Goal: Information Seeking & Learning: Learn about a topic

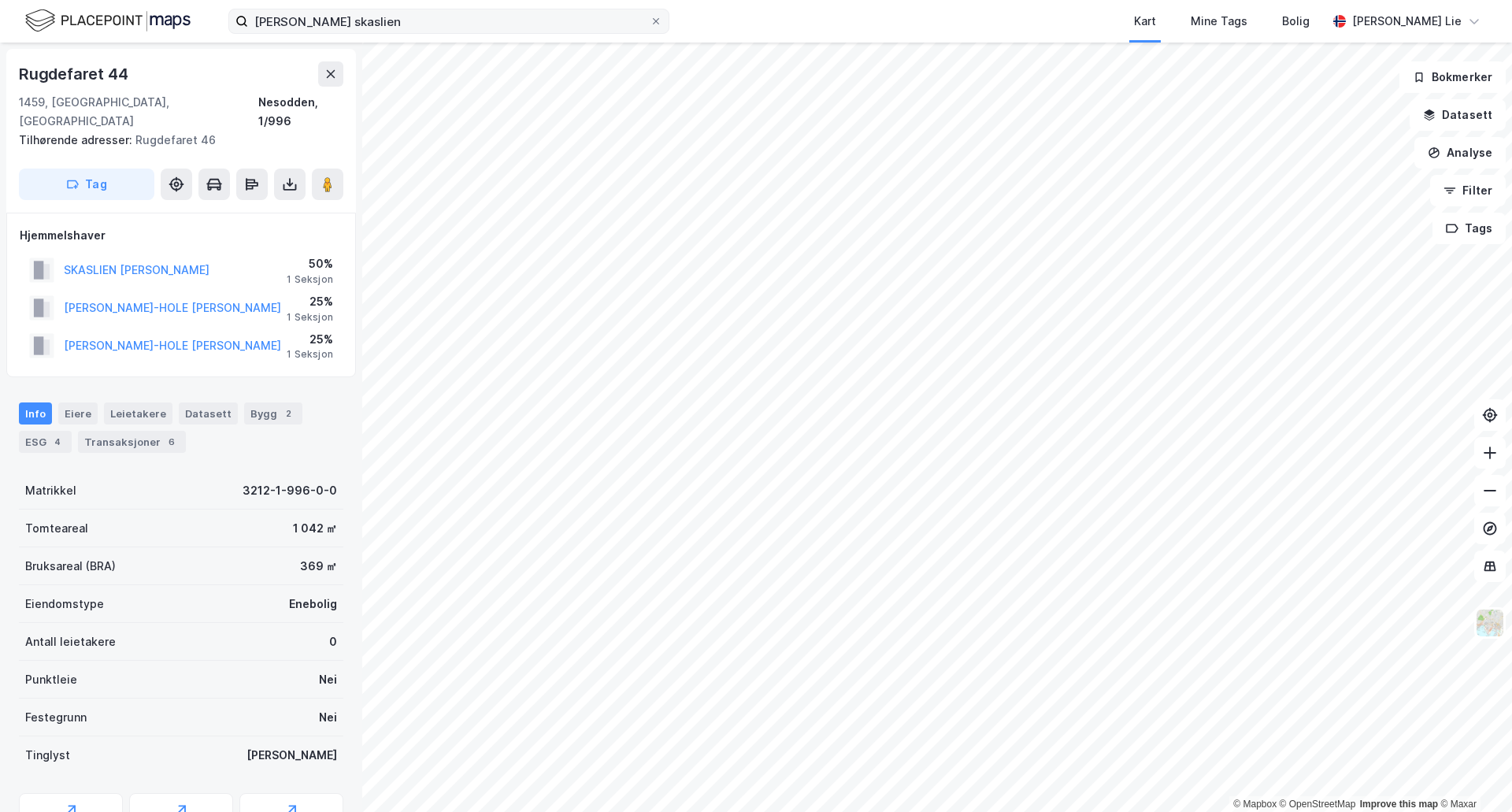
scroll to position [2, 0]
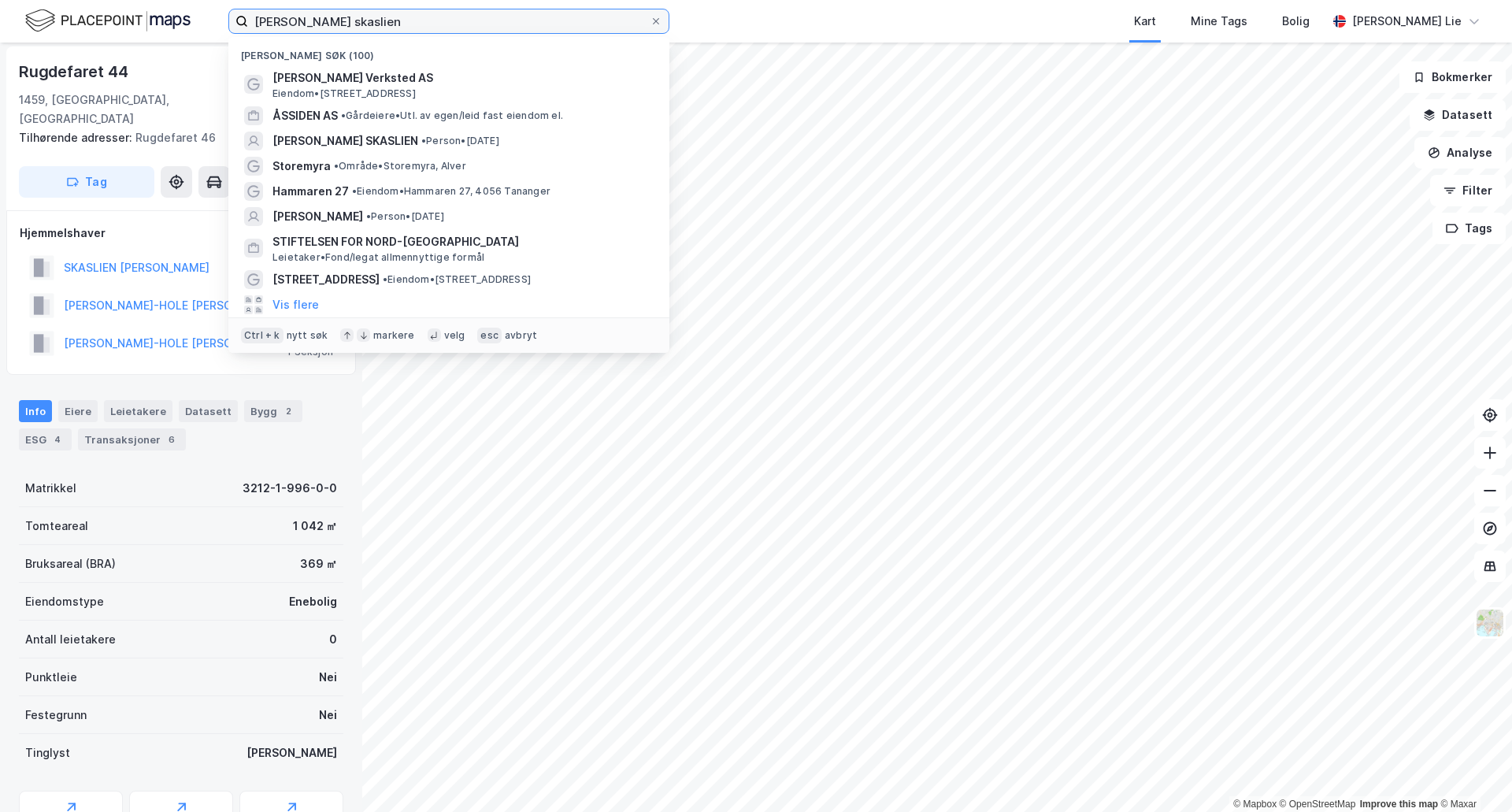
click at [408, 18] on input "bendik skaslien" at bounding box center [449, 22] width 401 height 24
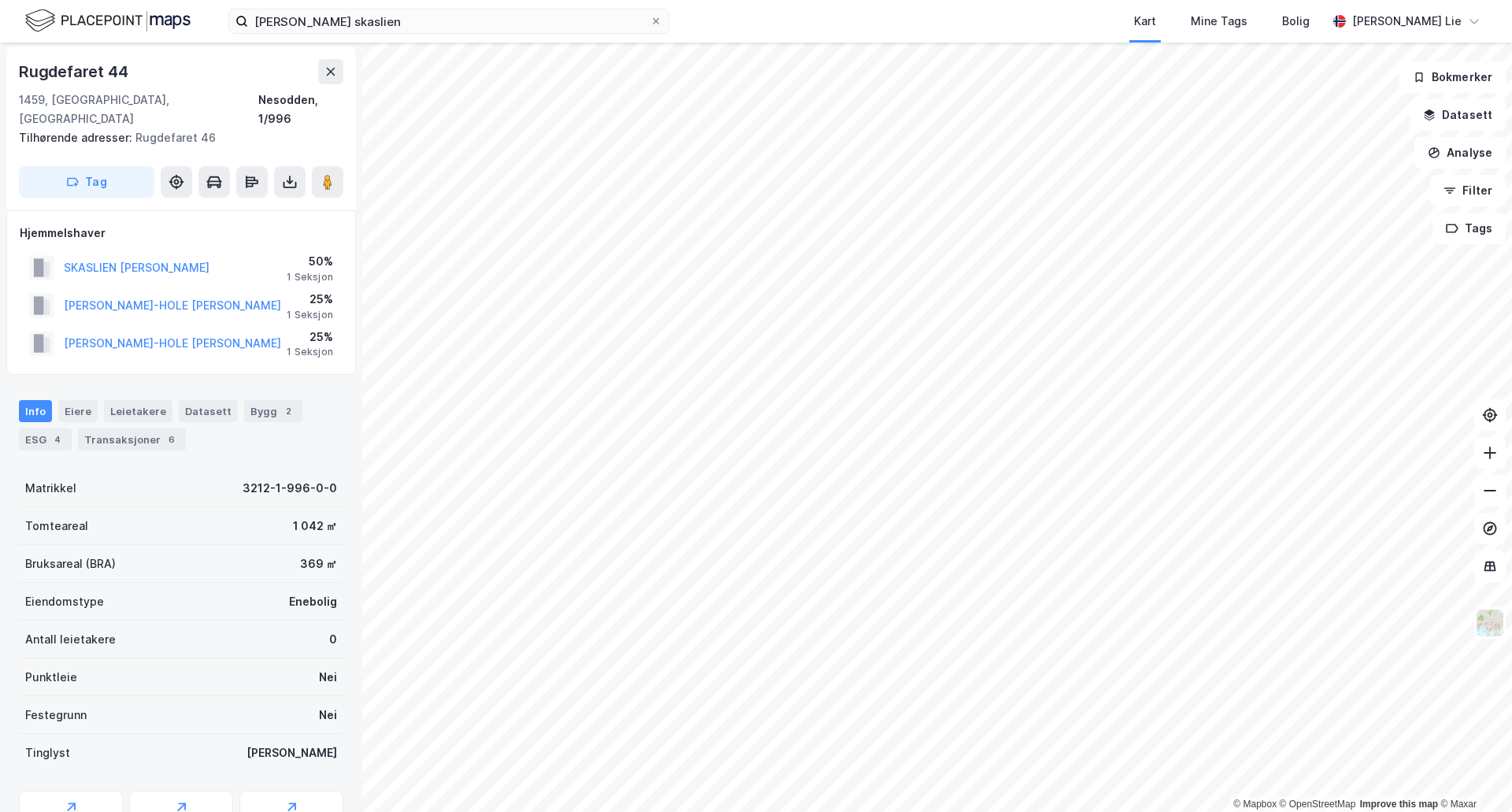
click at [782, 24] on div "Kart Mine Tags Bolig" at bounding box center [1036, 21] width 582 height 42
click at [98, 21] on img at bounding box center [108, 21] width 166 height 28
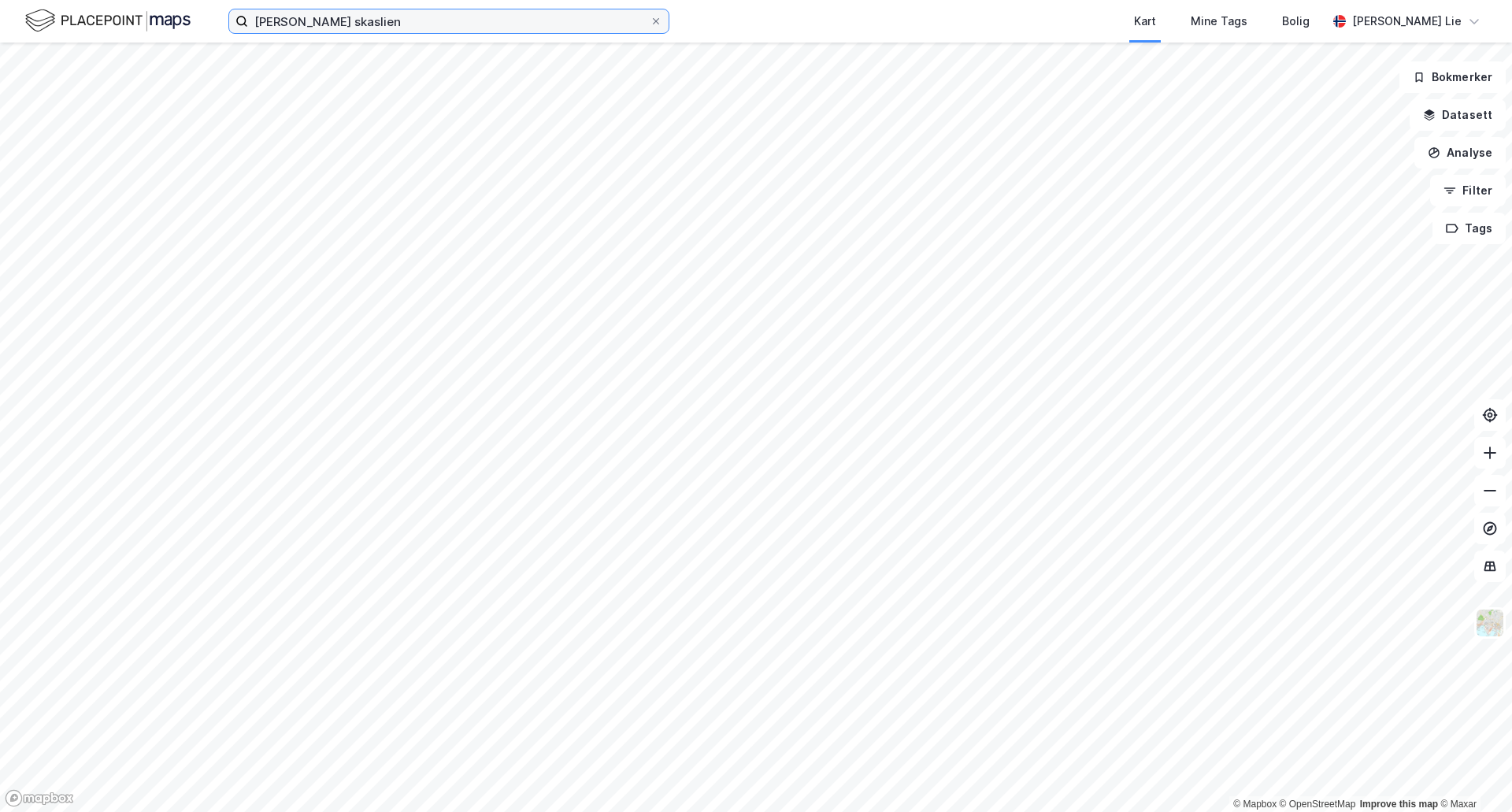
click at [461, 26] on input "bendik skaslien" at bounding box center [449, 22] width 401 height 24
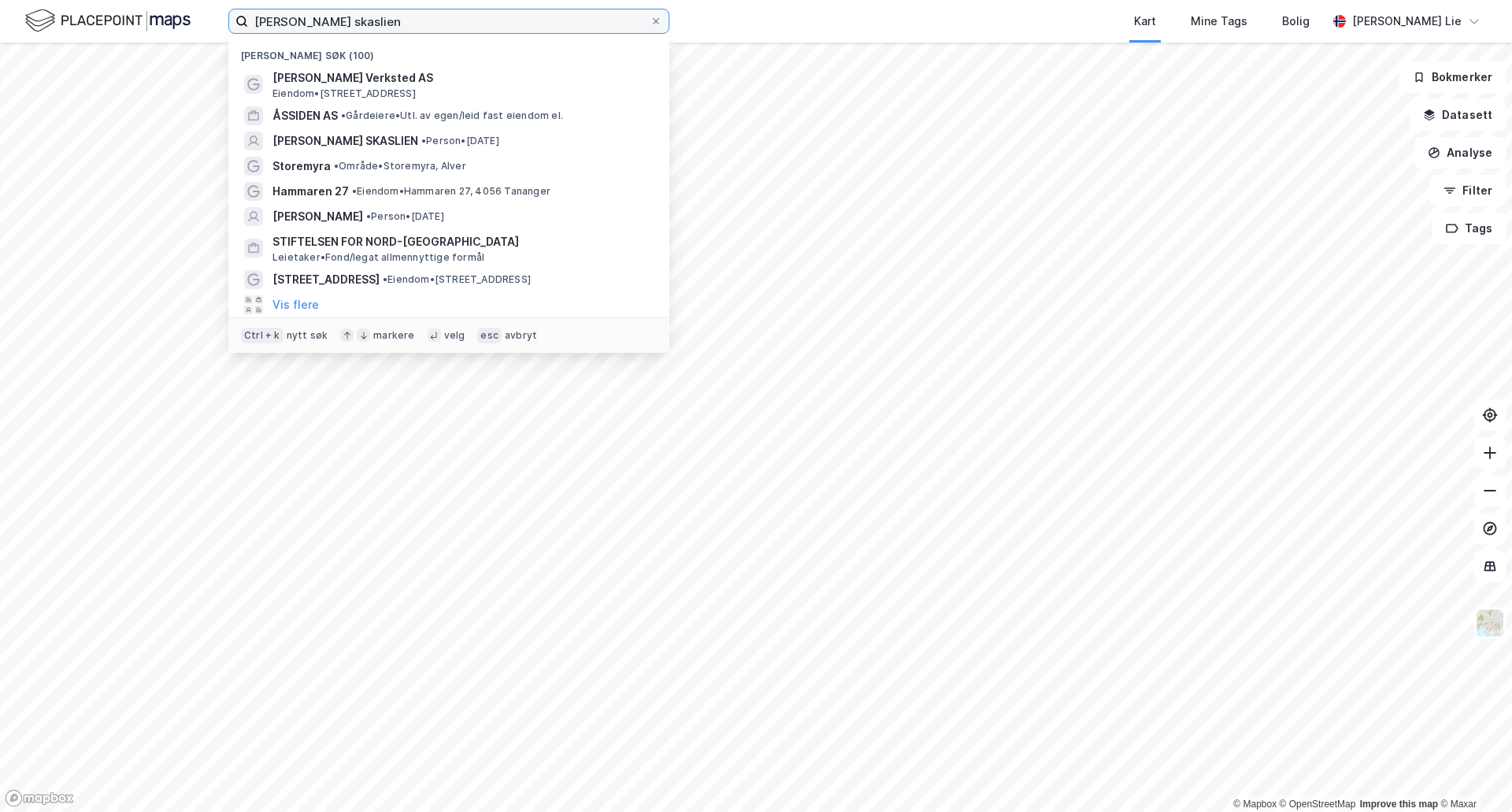
click at [461, 26] on input "bendik skaslien" at bounding box center [449, 22] width 401 height 24
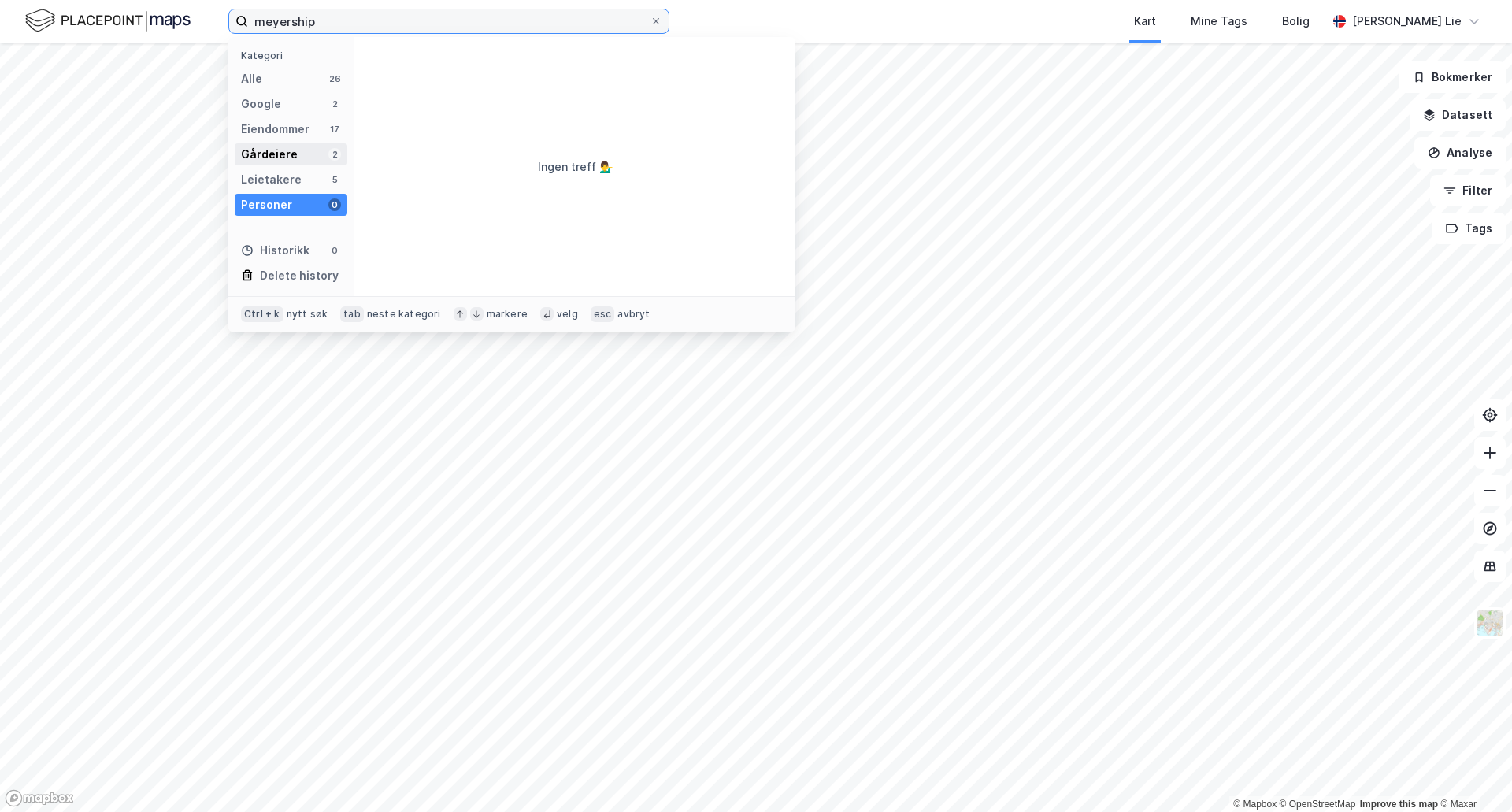
type input "meyership"
click at [276, 152] on div "Gårdeiere" at bounding box center [268, 154] width 56 height 19
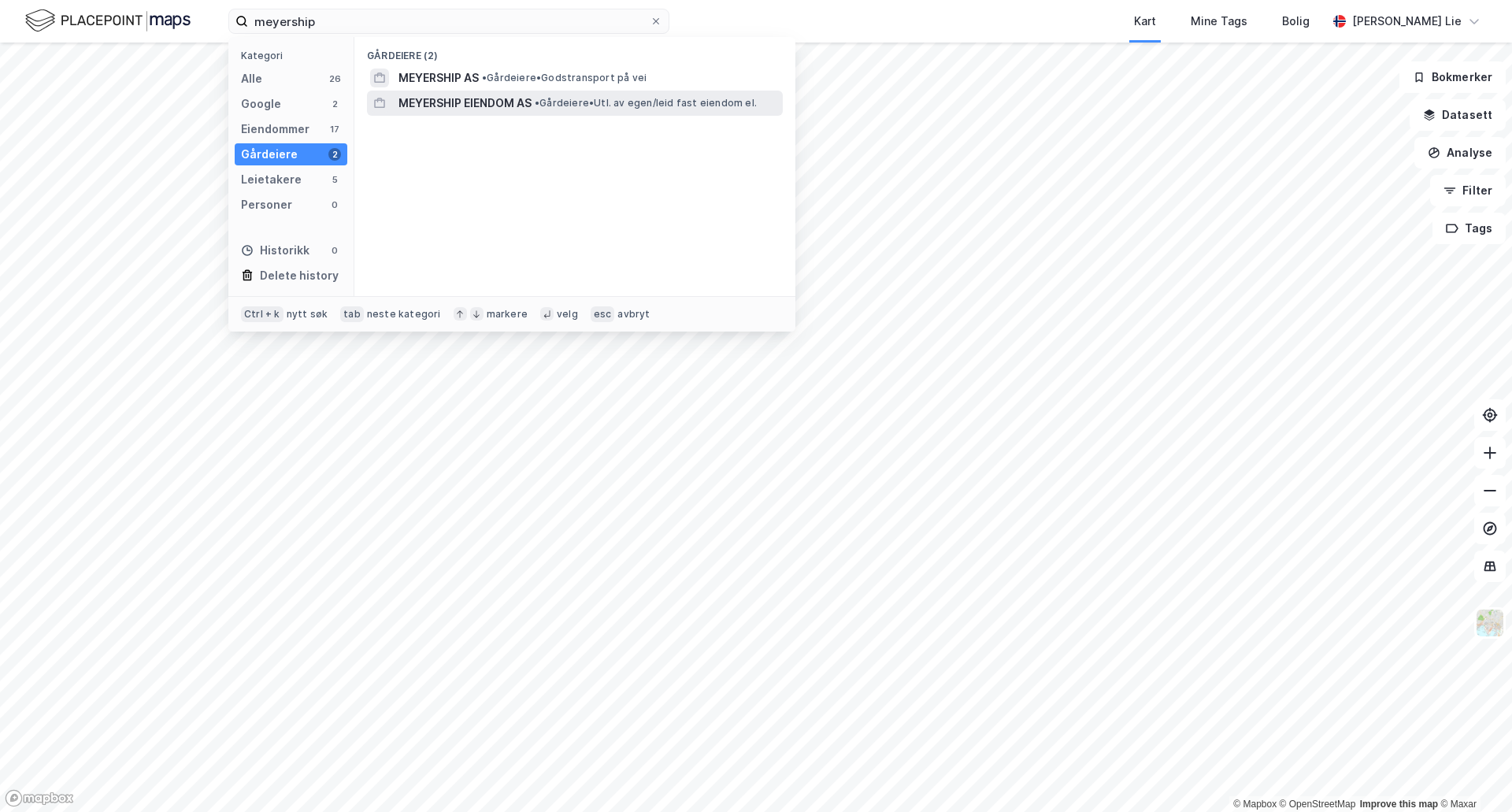
click at [492, 99] on span "MEYERSHIP EIENDOM AS" at bounding box center [465, 103] width 133 height 19
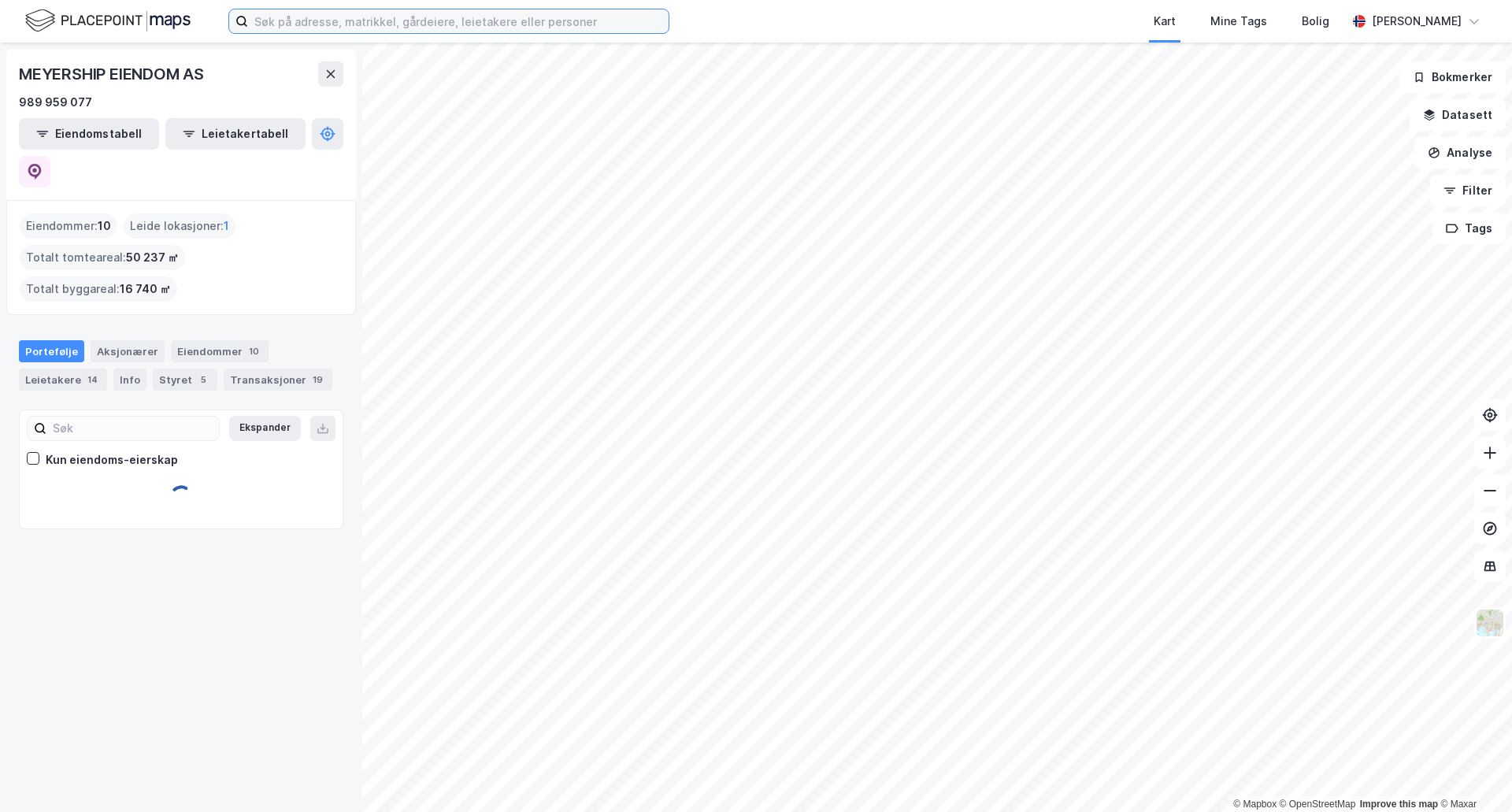
click at [423, 33] on input at bounding box center [459, 22] width 420 height 24
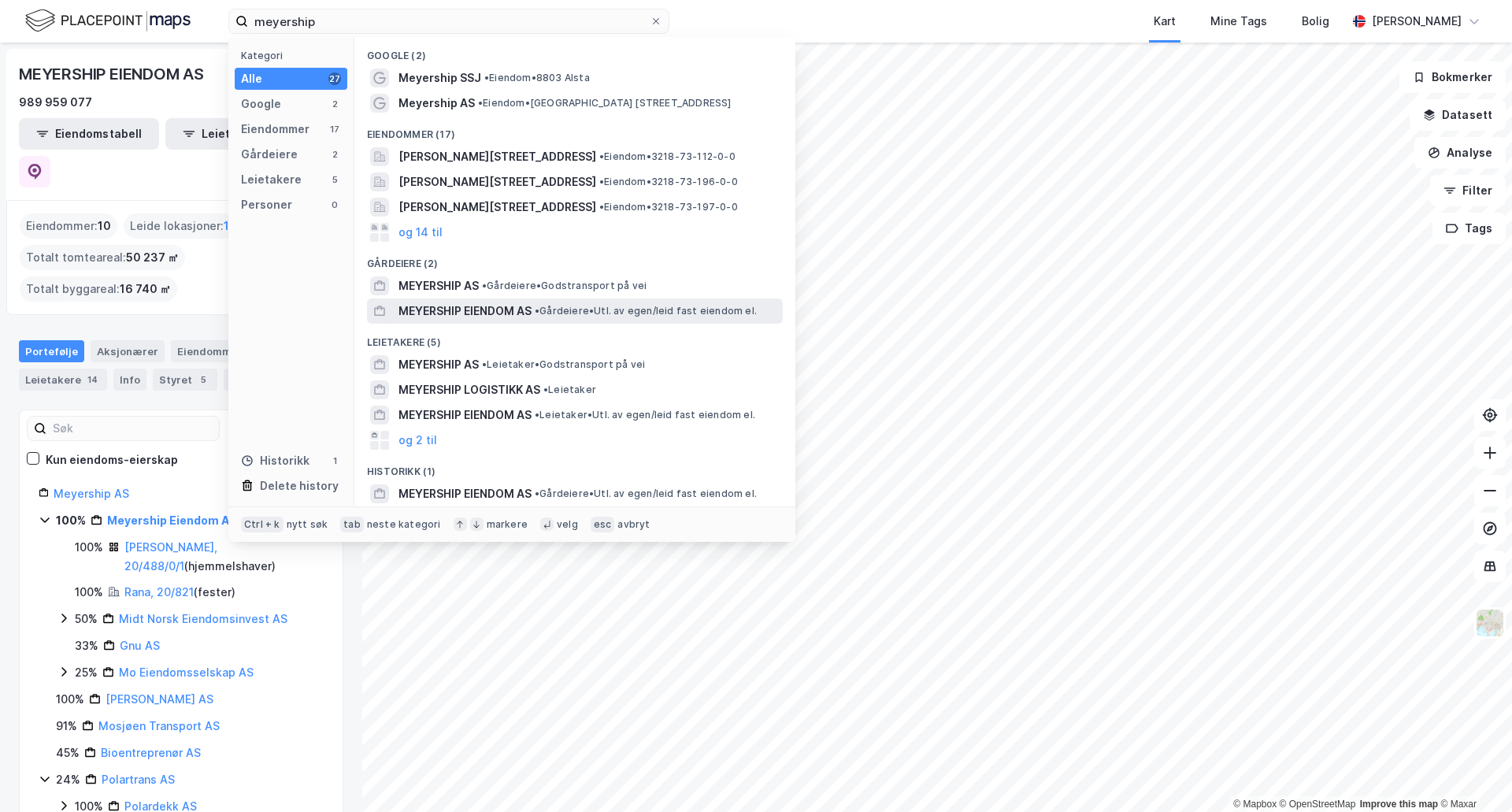
click at [458, 306] on span "MEYERSHIP EIENDOM AS" at bounding box center [465, 311] width 133 height 19
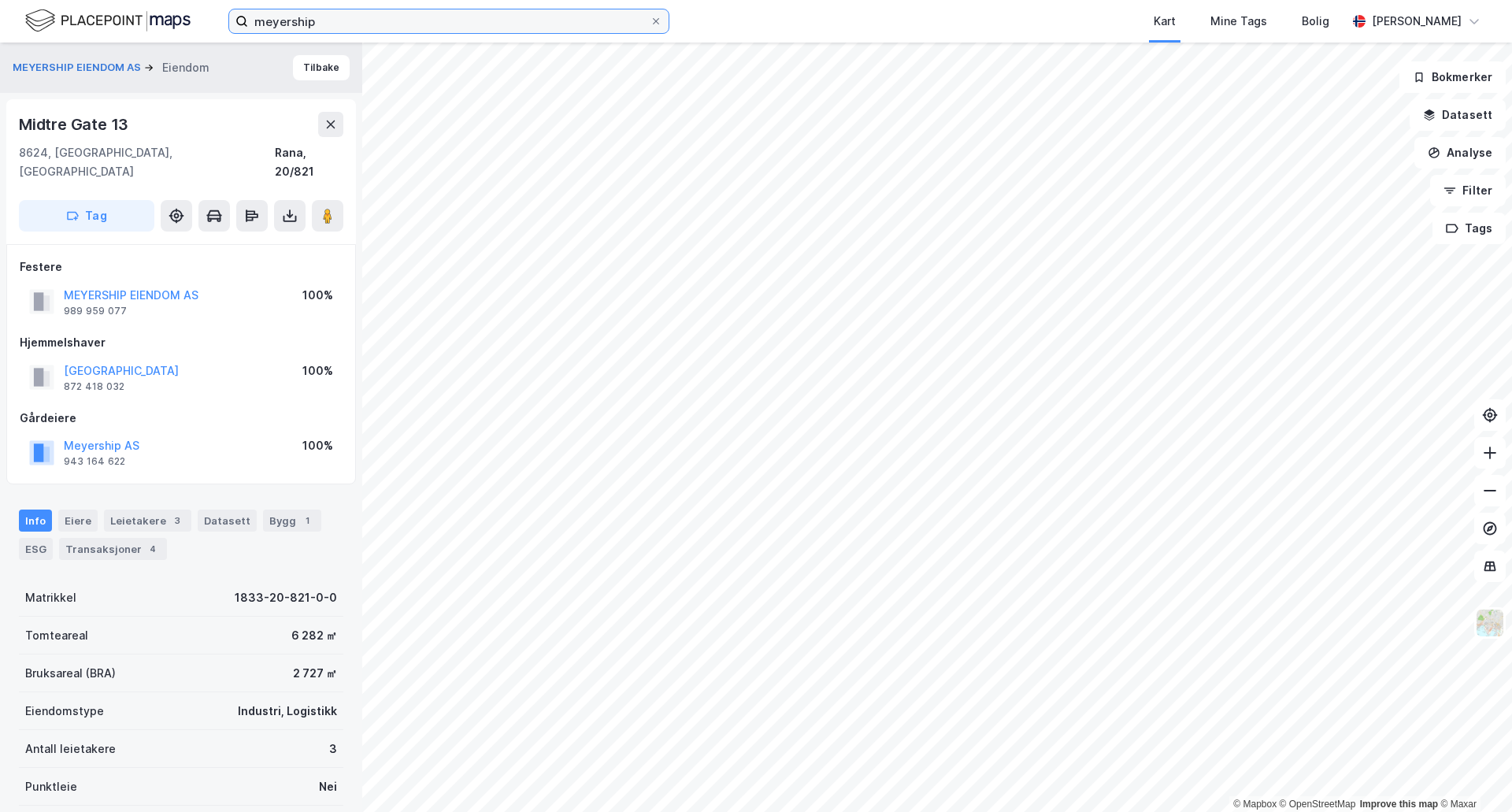
click at [395, 11] on input "meyership" at bounding box center [449, 22] width 401 height 24
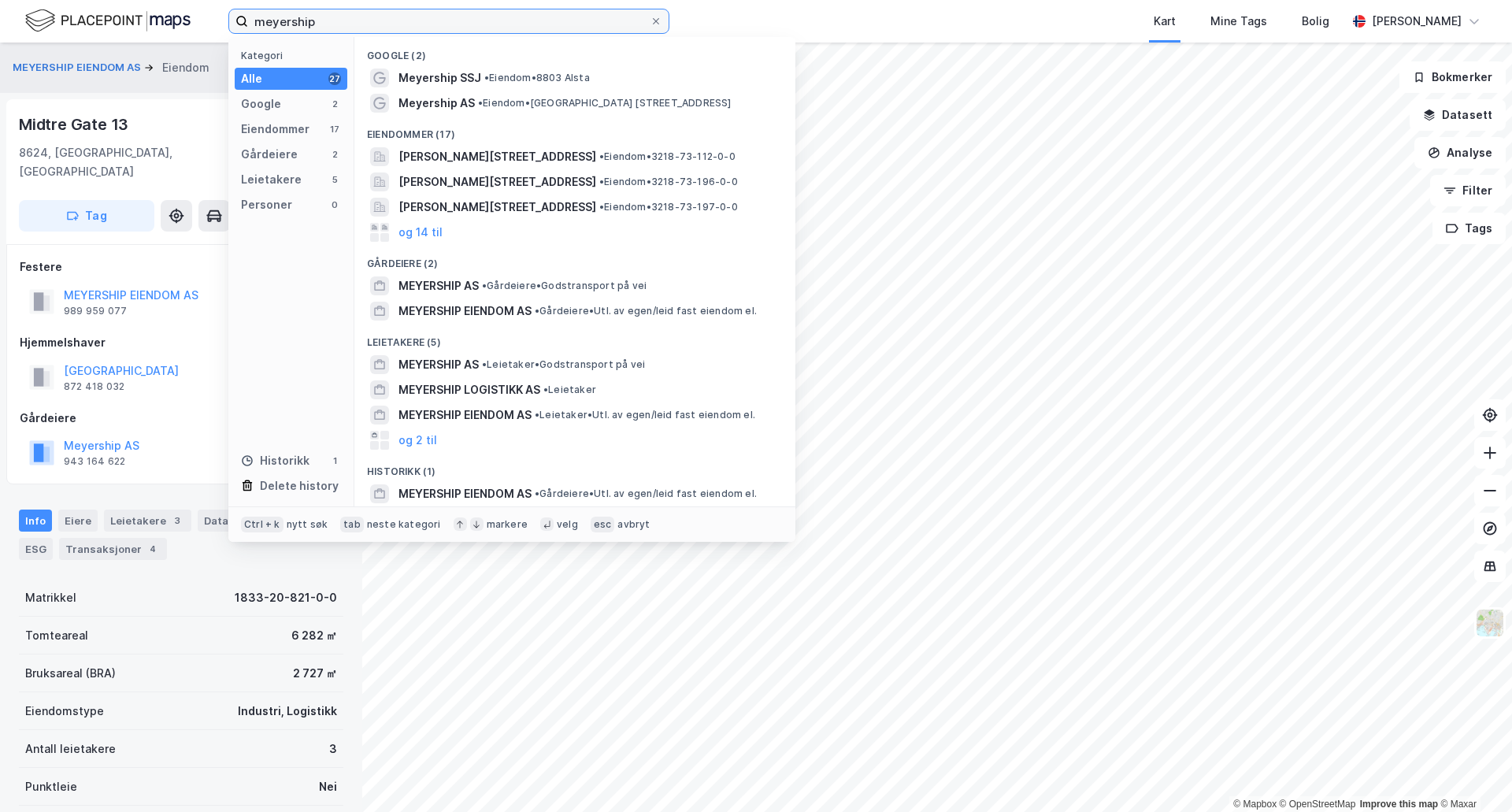
click at [393, 24] on input "meyership" at bounding box center [449, 22] width 401 height 24
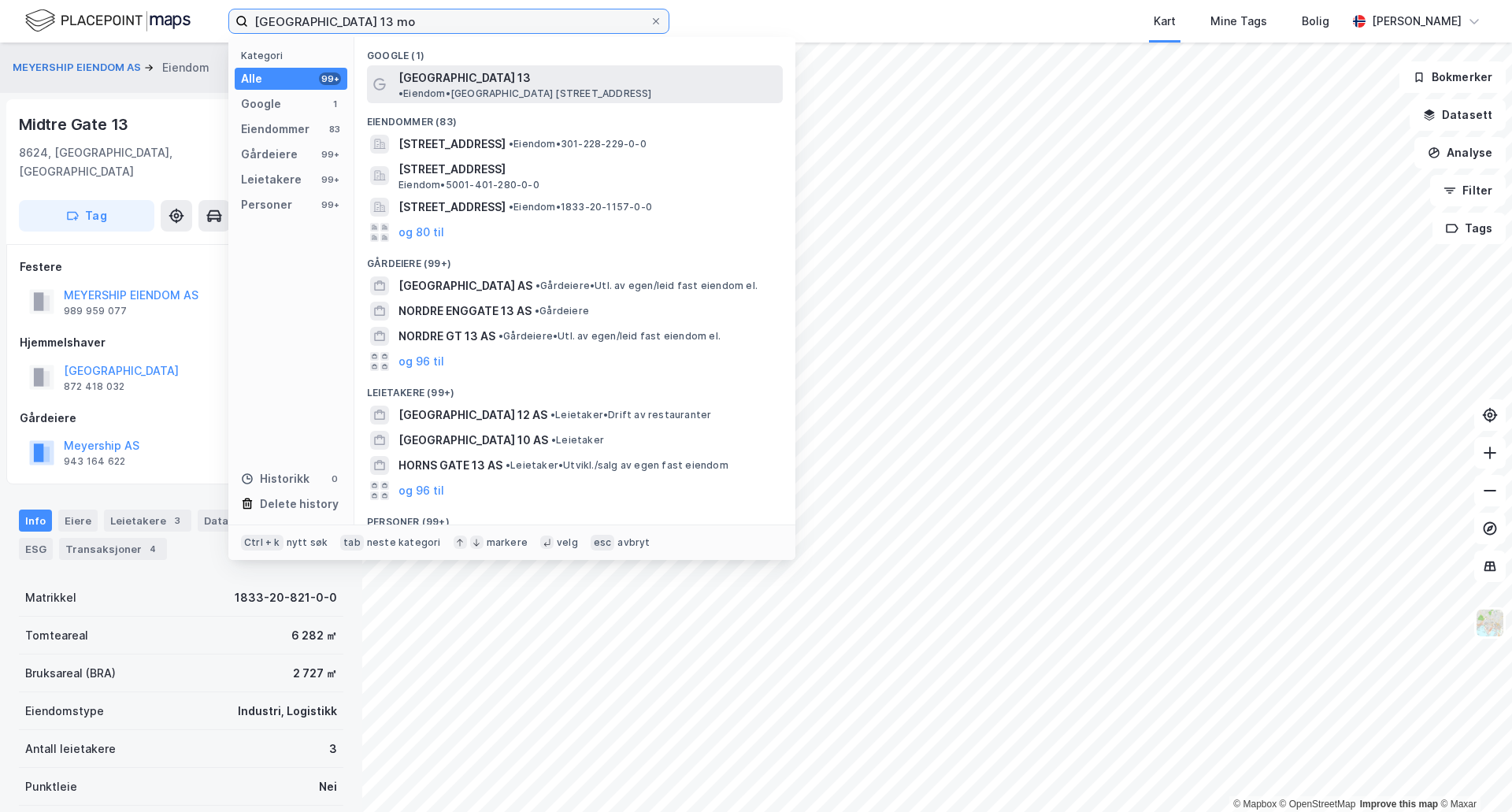
type input "[GEOGRAPHIC_DATA] 13 mo"
click at [437, 72] on span "[GEOGRAPHIC_DATA] 13" at bounding box center [465, 77] width 132 height 19
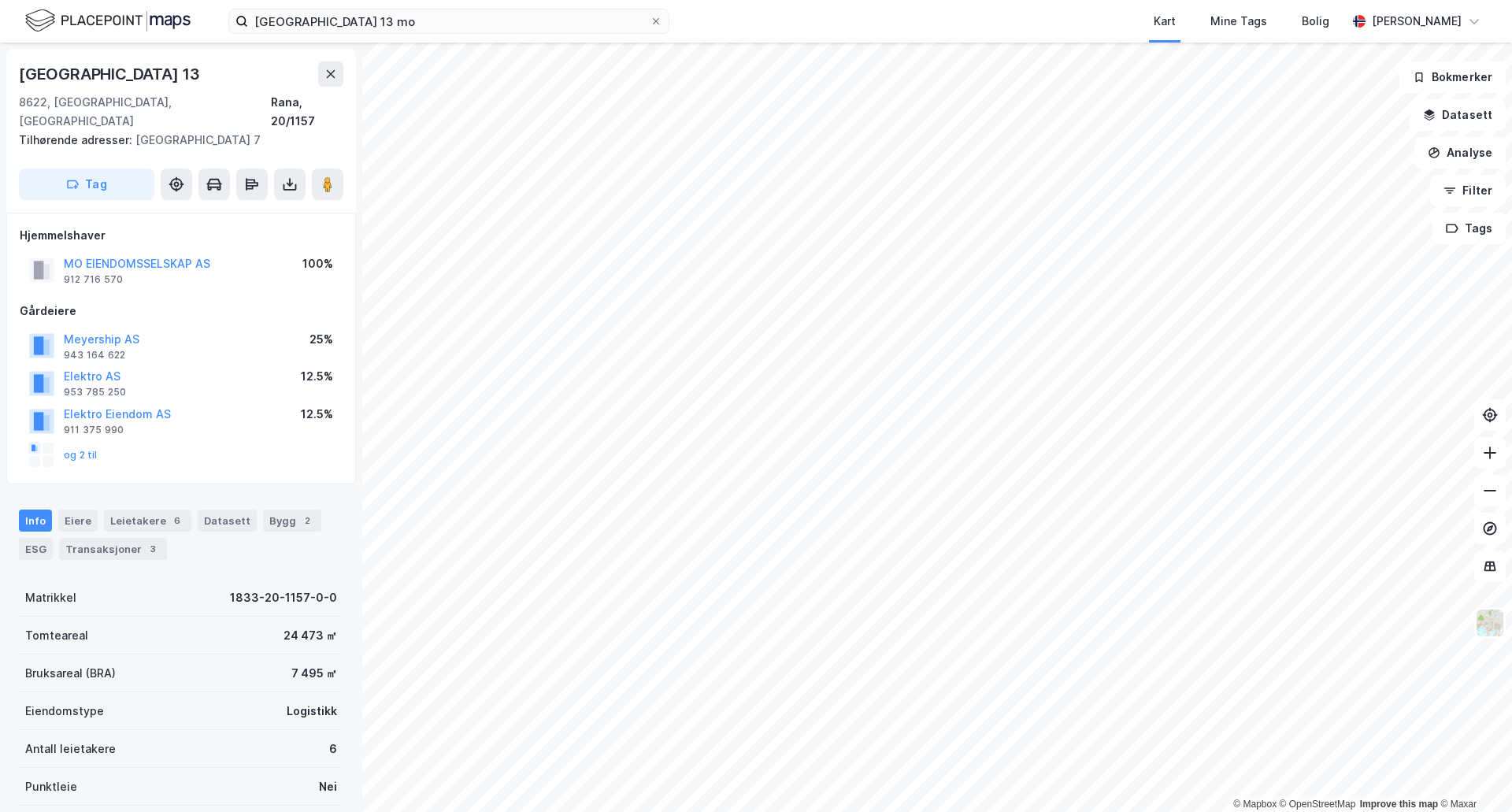
scroll to position [5, 0]
